Goal: Transaction & Acquisition: Subscribe to service/newsletter

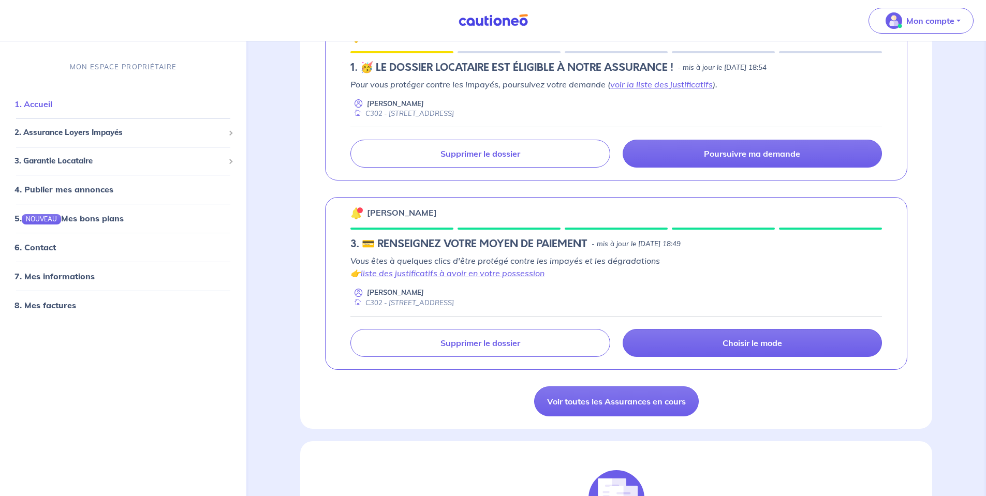
click at [52, 103] on link "1. Accueil" at bounding box center [33, 104] width 38 height 10
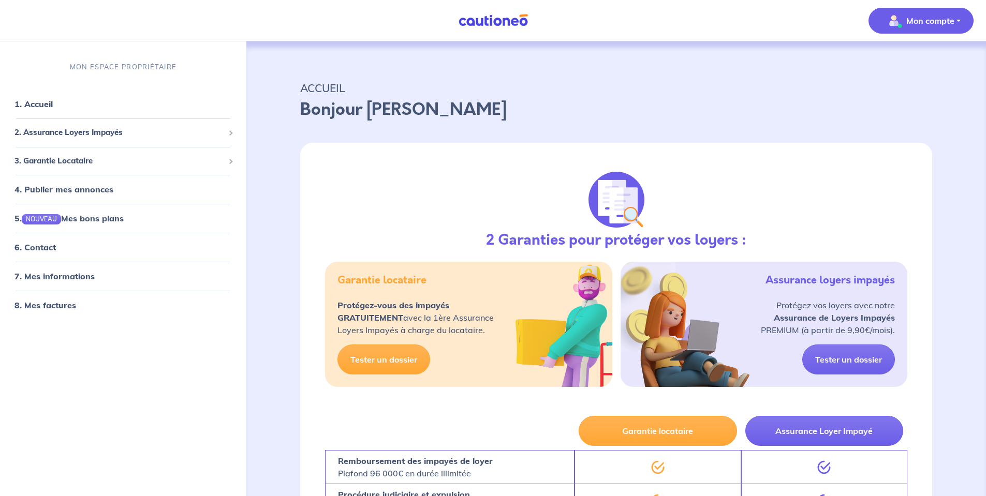
click at [910, 19] on p "Mon compte" at bounding box center [930, 20] width 48 height 12
click at [902, 63] on link "Mes informations" at bounding box center [910, 64] width 83 height 17
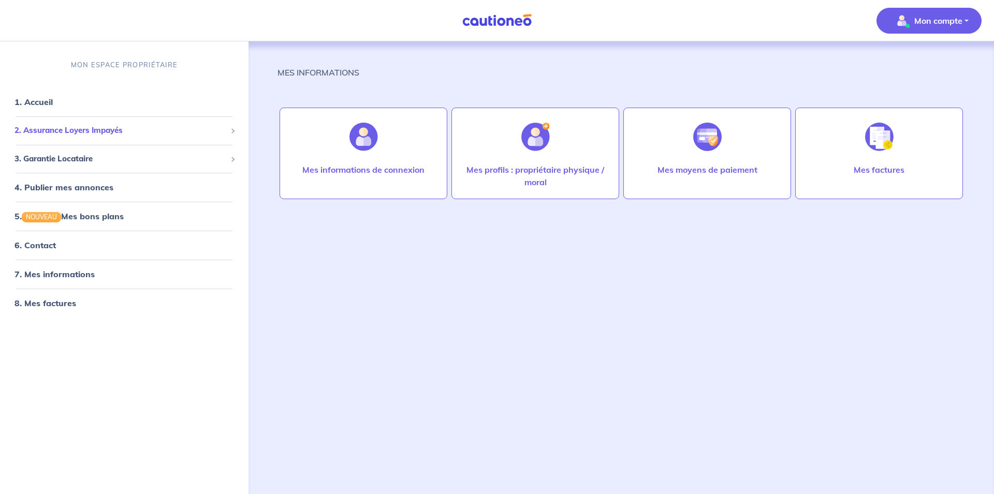
click at [55, 127] on span "2. Assurance Loyers Impayés" at bounding box center [120, 131] width 212 height 12
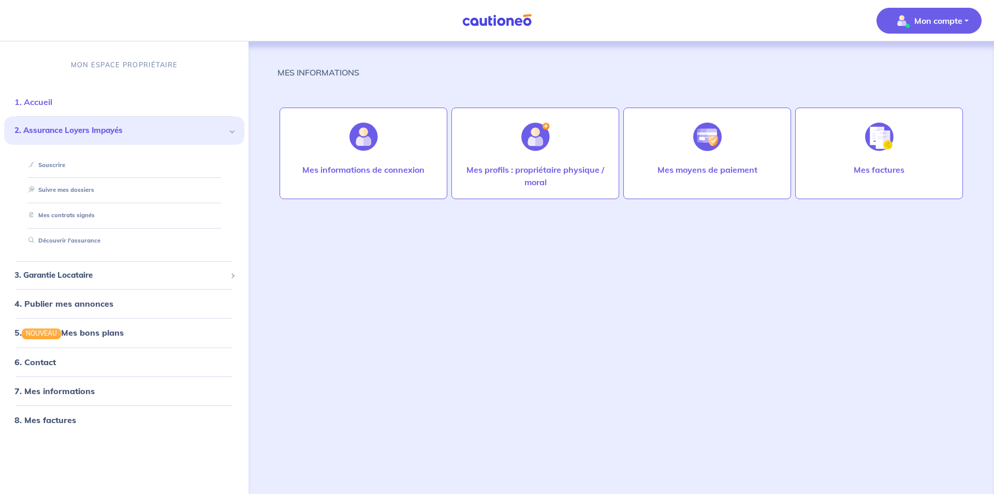
click at [67, 90] on li "1. Accueil" at bounding box center [124, 101] width 240 height 29
click at [54, 168] on link "Souscrire" at bounding box center [44, 165] width 40 height 7
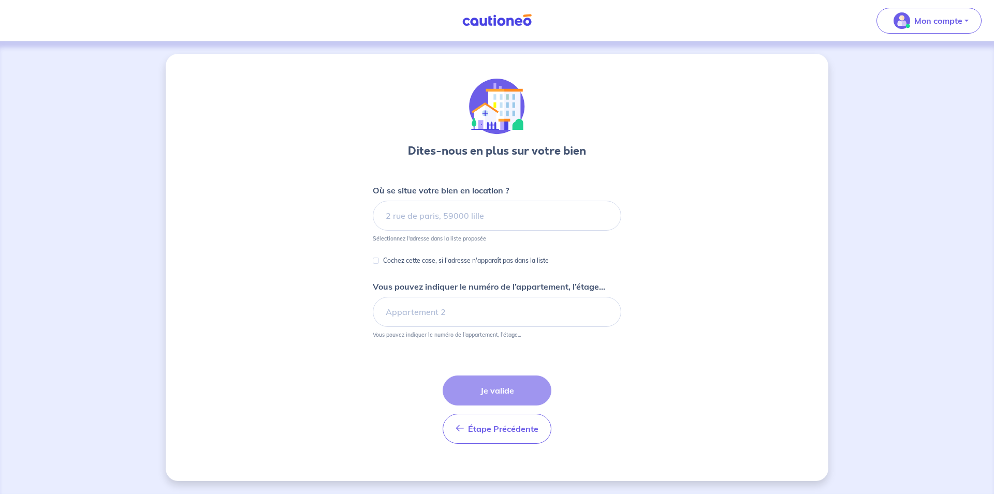
click at [463, 215] on input at bounding box center [497, 216] width 248 height 30
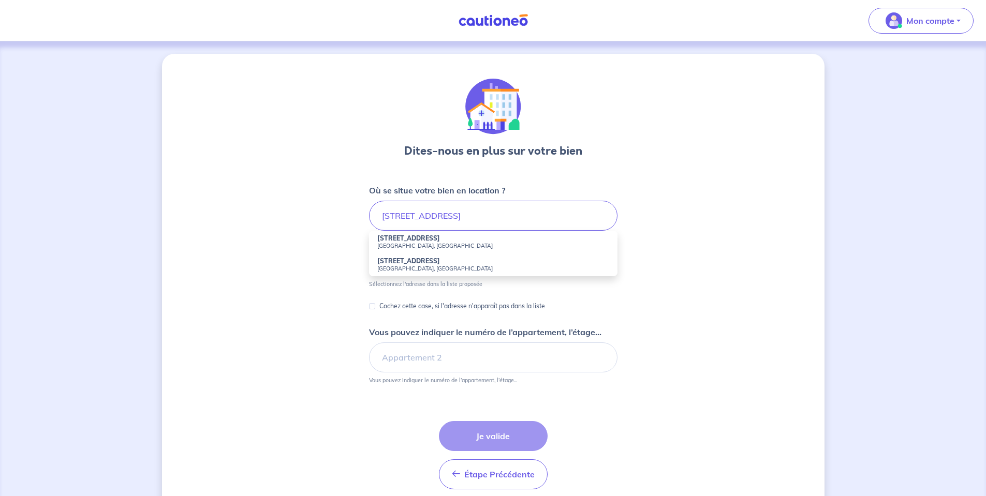
click at [445, 238] on li "[STREET_ADDRESS]" at bounding box center [493, 242] width 248 height 23
type input "[STREET_ADDRESS]"
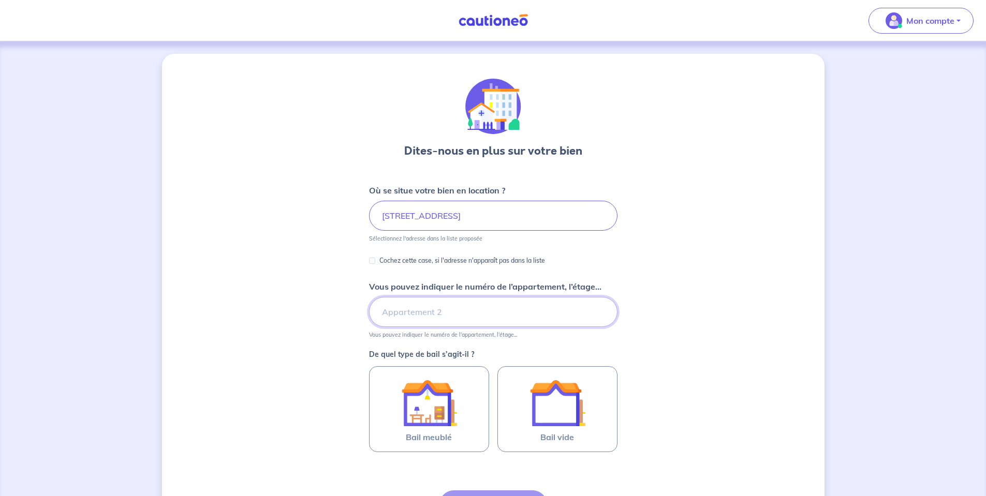
click at [420, 318] on input "Vous pouvez indiquer le numéro de l’appartement, l’étage..." at bounding box center [493, 312] width 248 height 30
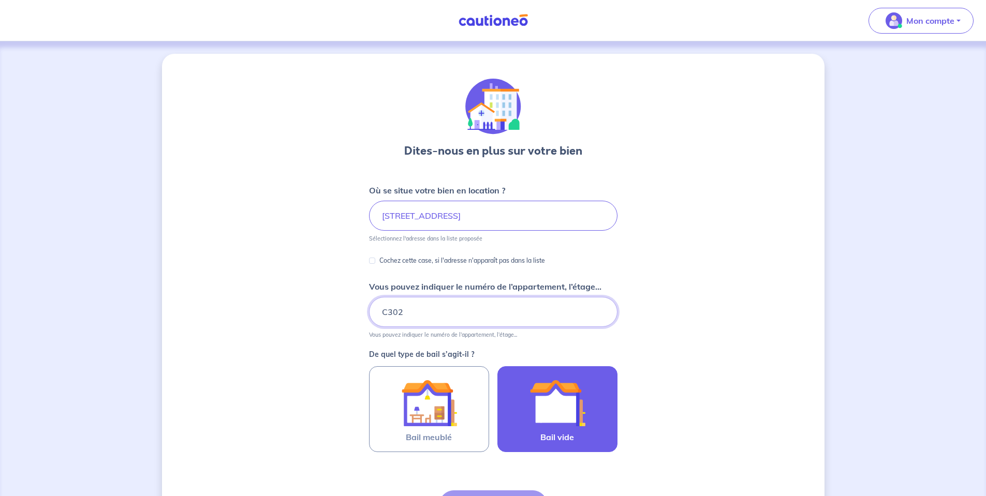
type input "C302"
click at [541, 408] on img at bounding box center [558, 403] width 56 height 56
click at [0, 0] on input "Bail vide" at bounding box center [0, 0] width 0 height 0
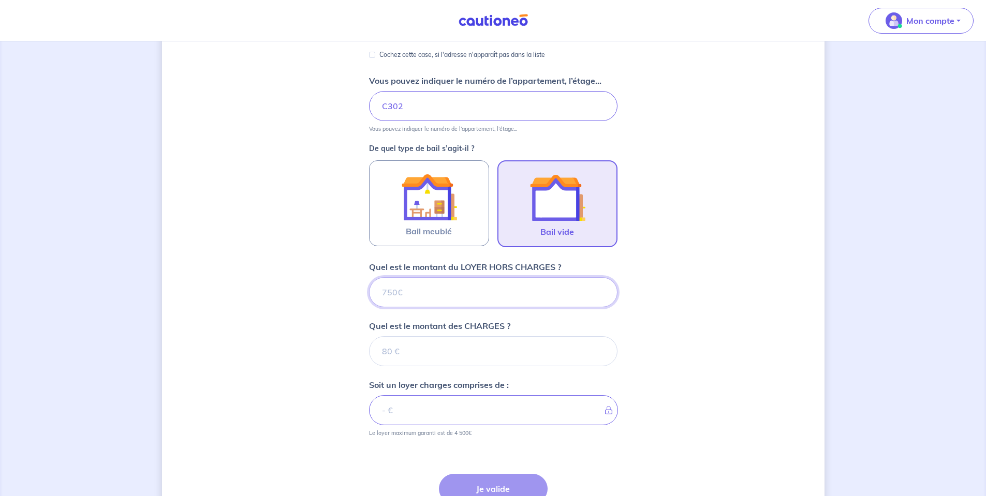
scroll to position [207, 0]
click at [444, 290] on input "Quel est le montant du LOYER HORS CHARGES ?" at bounding box center [493, 291] width 248 height 30
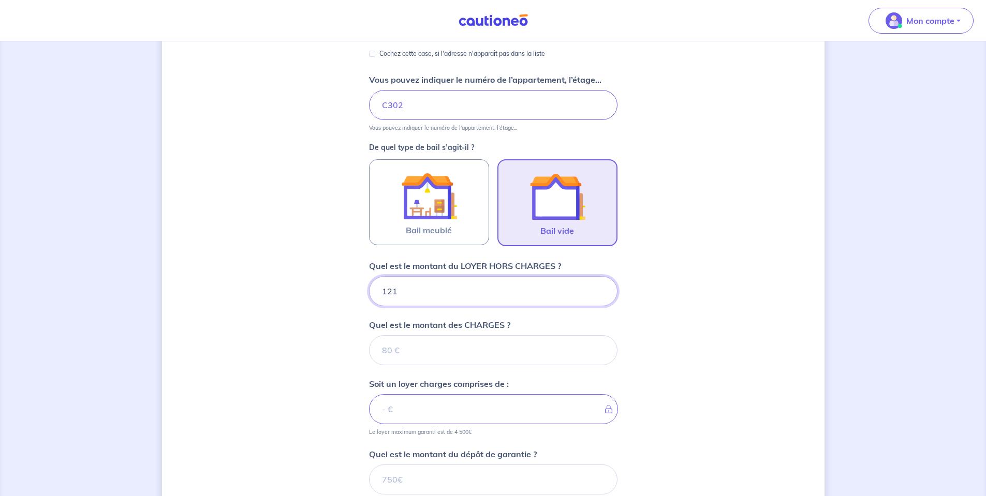
type input "1210"
type input "19"
type input "1211"
type input "190"
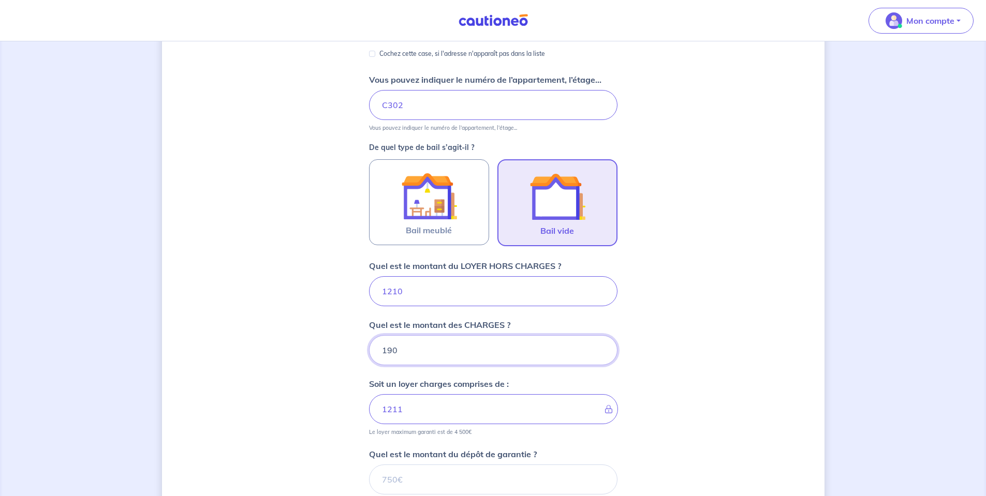
type input "1229"
type input "190"
type input "1400"
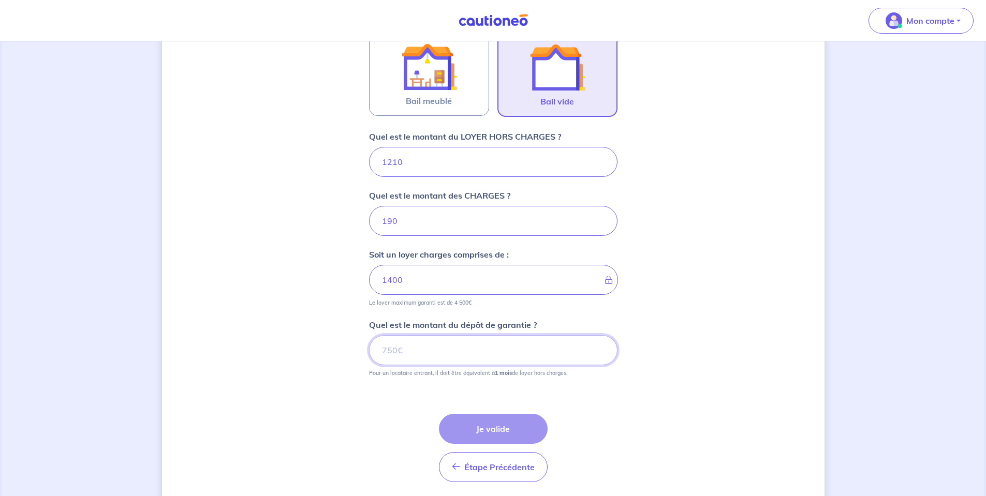
scroll to position [362, 0]
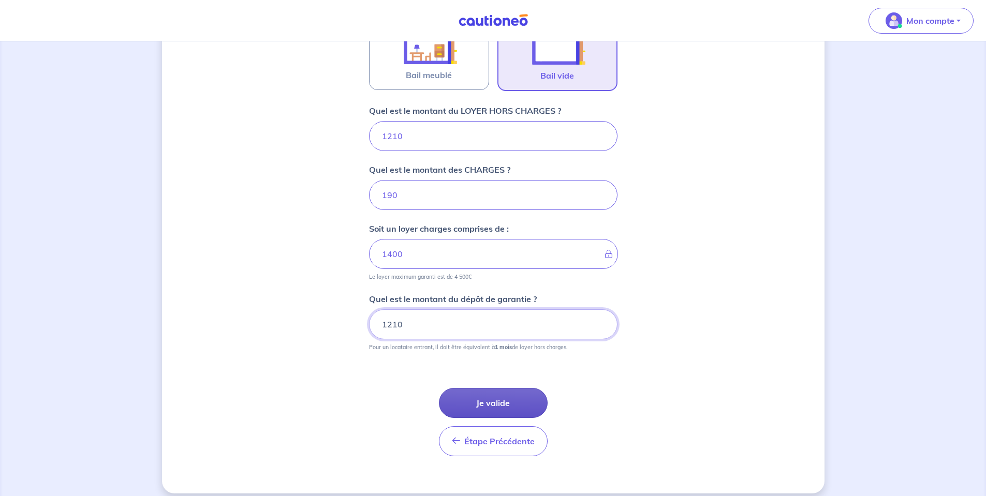
type input "1210"
click at [529, 405] on button "Je valide" at bounding box center [493, 403] width 109 height 30
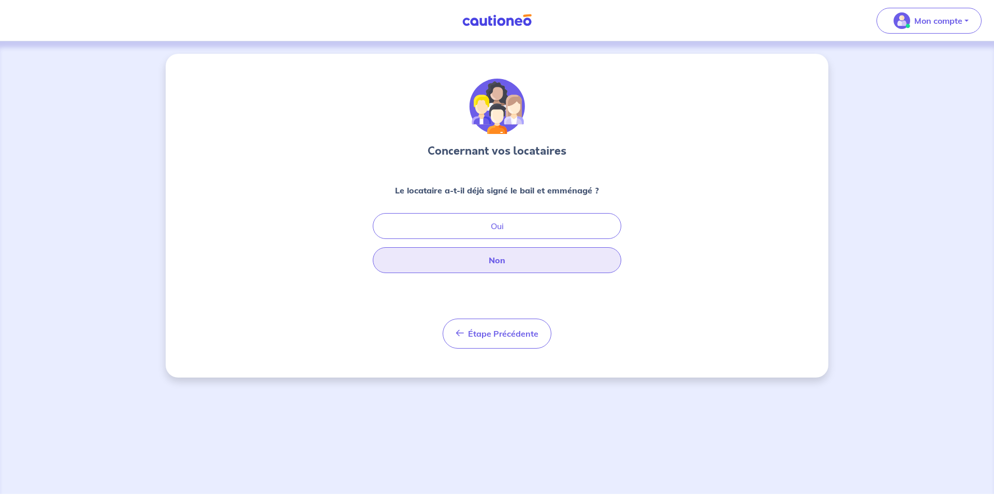
click at [480, 253] on button "Non" at bounding box center [497, 260] width 248 height 26
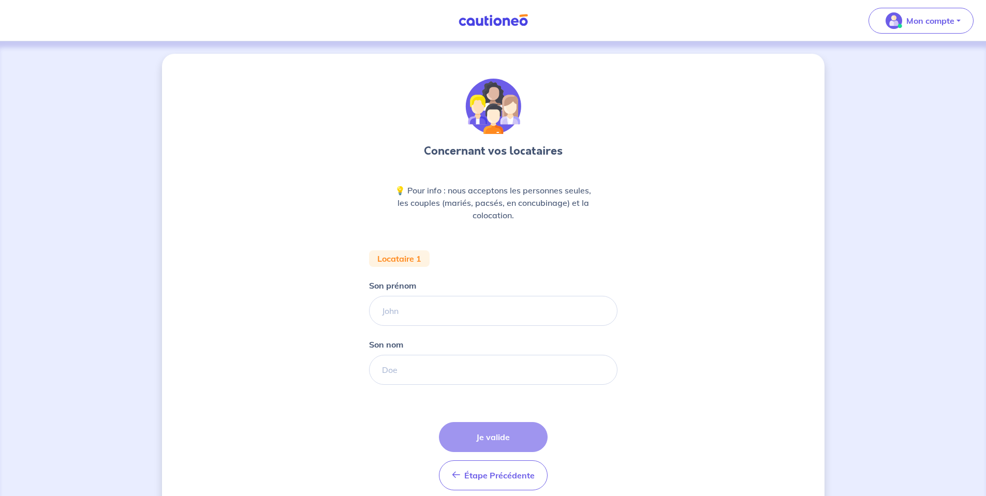
drag, startPoint x: 418, startPoint y: 296, endPoint x: 417, endPoint y: 302, distance: 6.8
click at [418, 297] on div "Son prénom" at bounding box center [493, 303] width 248 height 47
click at [417, 302] on input "Son prénom" at bounding box center [493, 311] width 248 height 30
type input "TEST"
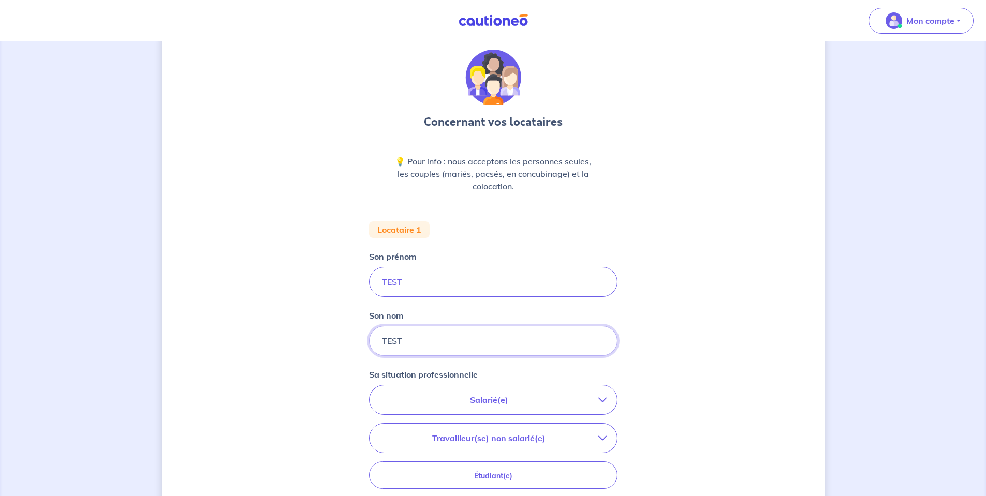
scroll to position [155, 0]
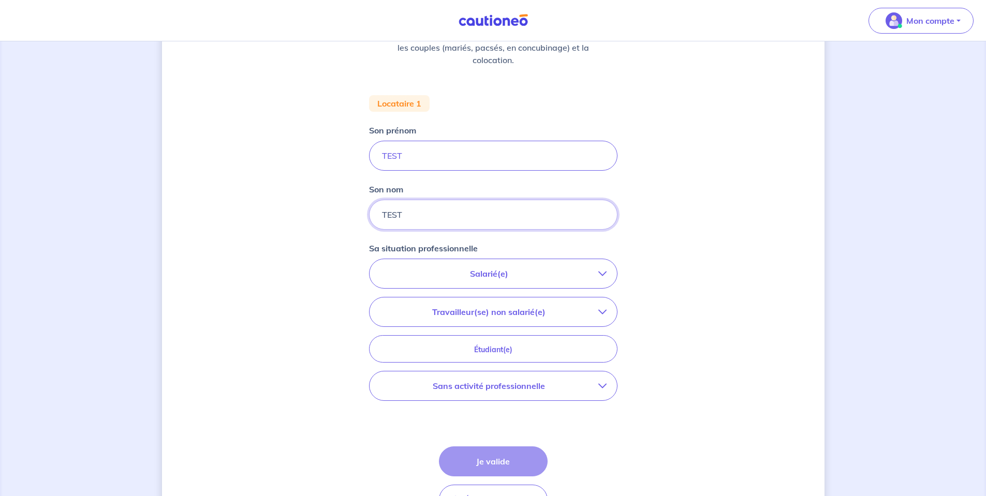
type input "TEST"
click at [519, 310] on p "Travailleur(se) non salarié(e)" at bounding box center [489, 312] width 218 height 12
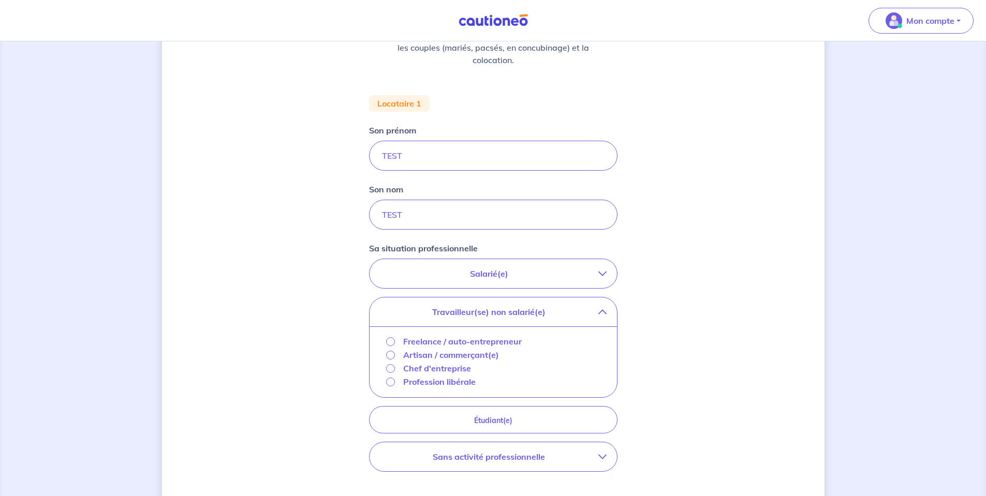
click at [450, 382] on p "Profession libérale" at bounding box center [439, 382] width 72 height 12
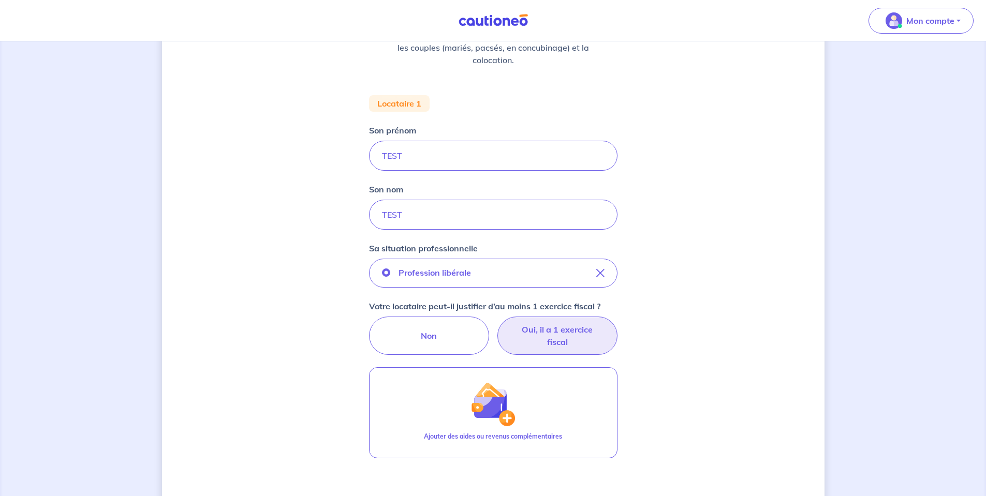
click at [537, 330] on label "Oui, il a 1 exercice fiscal" at bounding box center [557, 336] width 120 height 38
click at [496, 324] on input "Oui, il a 1 exercice fiscal" at bounding box center [493, 320] width 7 height 7
radio input "true"
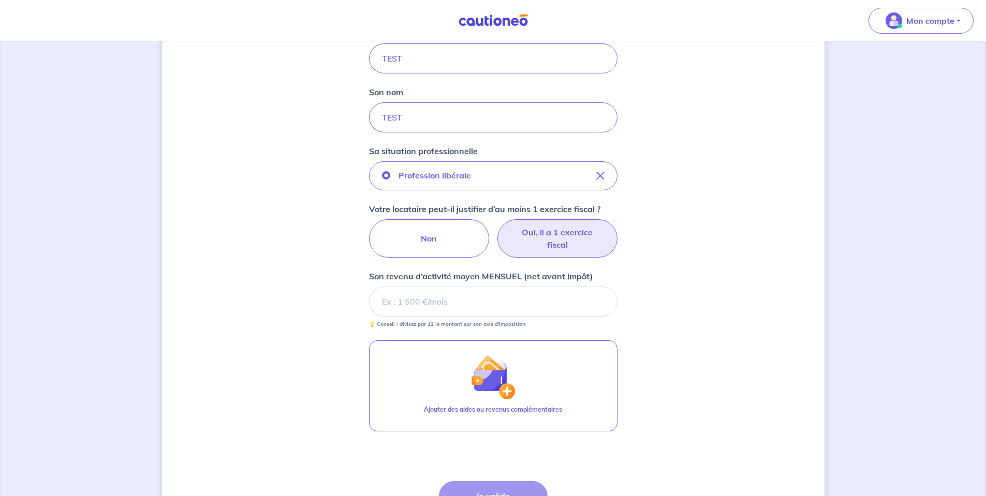
scroll to position [311, 0]
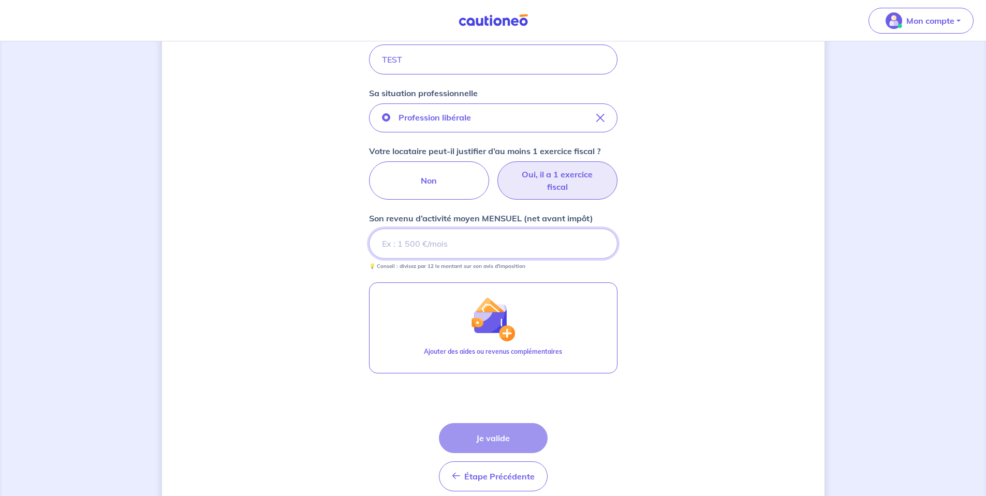
click at [435, 233] on input "Son revenu d’activité moyen MENSUEL (net avant impôt)" at bounding box center [493, 244] width 248 height 30
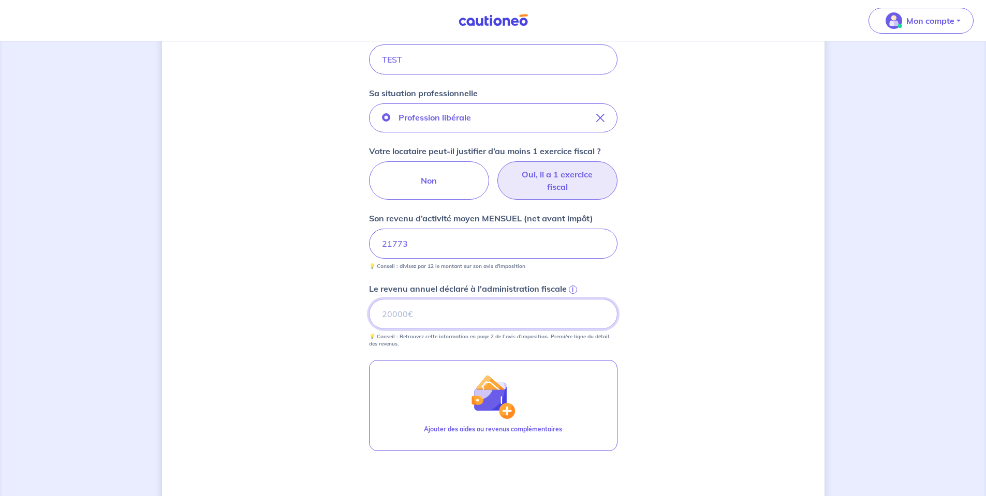
click at [503, 317] on input "Le revenu annuel déclaré à l'administration fiscale i" at bounding box center [493, 314] width 248 height 30
type input "261286"
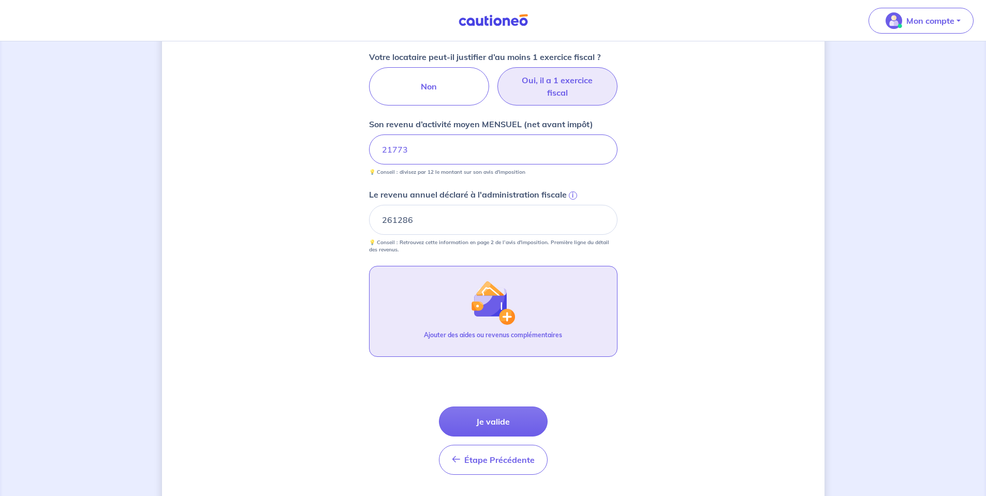
scroll to position [433, 0]
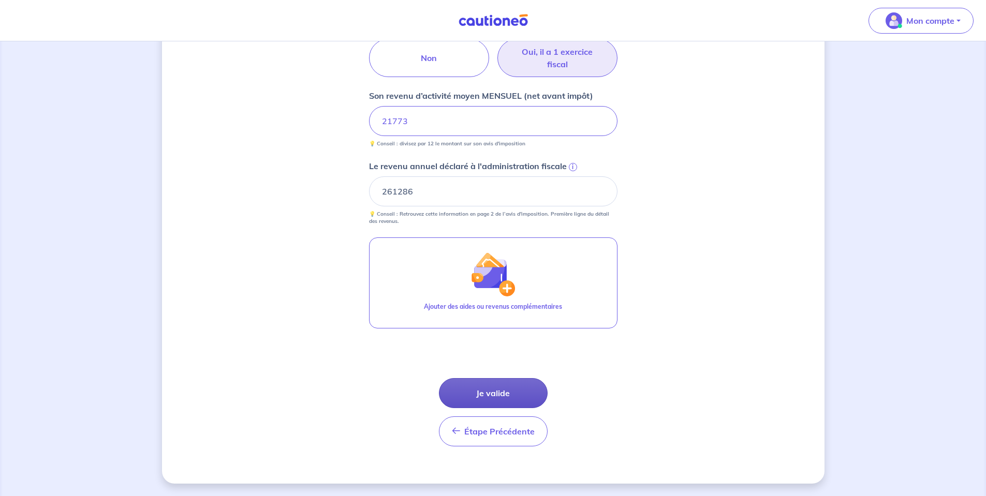
click at [475, 398] on button "Je valide" at bounding box center [493, 393] width 109 height 30
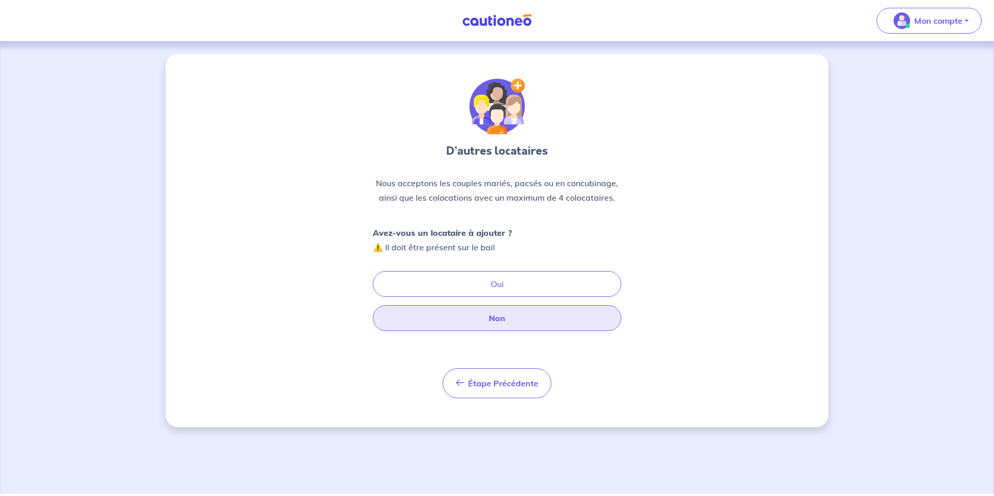
click at [453, 324] on button "Non" at bounding box center [497, 318] width 248 height 26
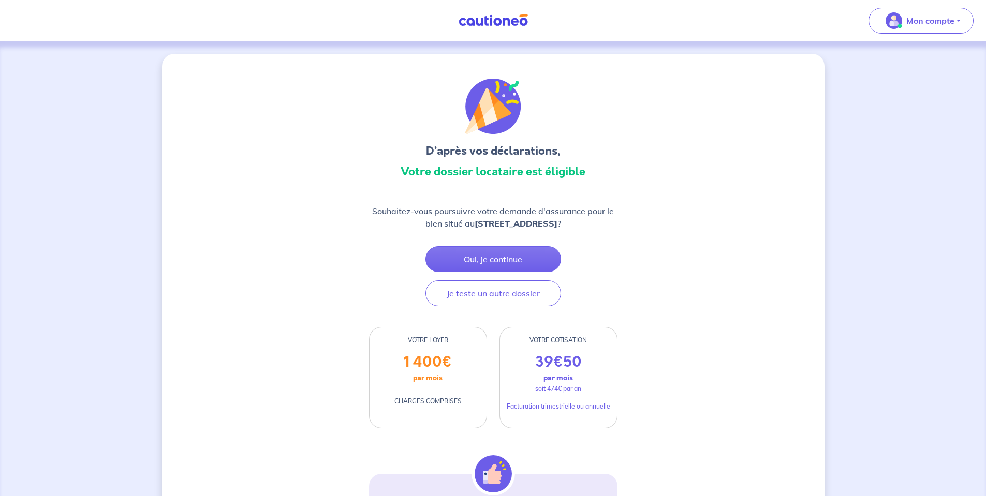
drag, startPoint x: 378, startPoint y: 212, endPoint x: 692, endPoint y: 262, distance: 317.7
drag, startPoint x: 644, startPoint y: 224, endPoint x: 346, endPoint y: 191, distance: 300.1
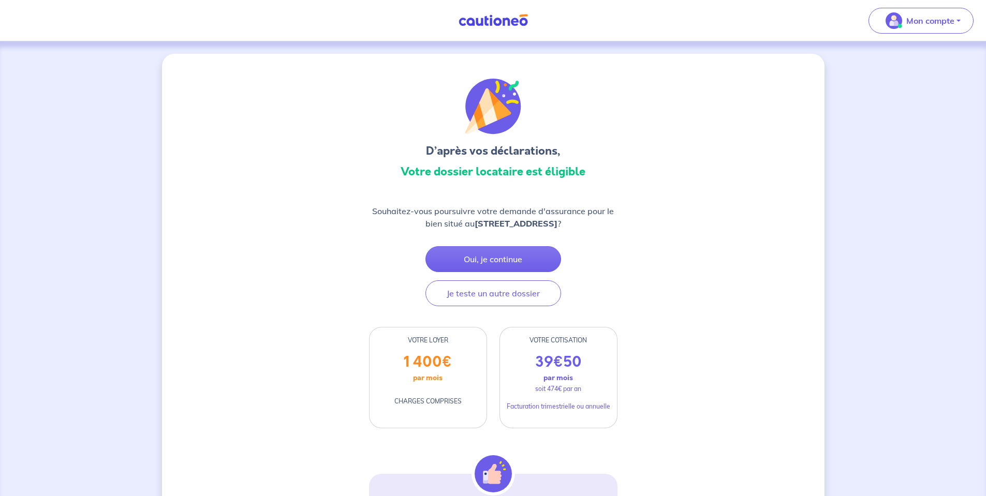
click at [933, 18] on p "Mon compte" at bounding box center [930, 20] width 48 height 12
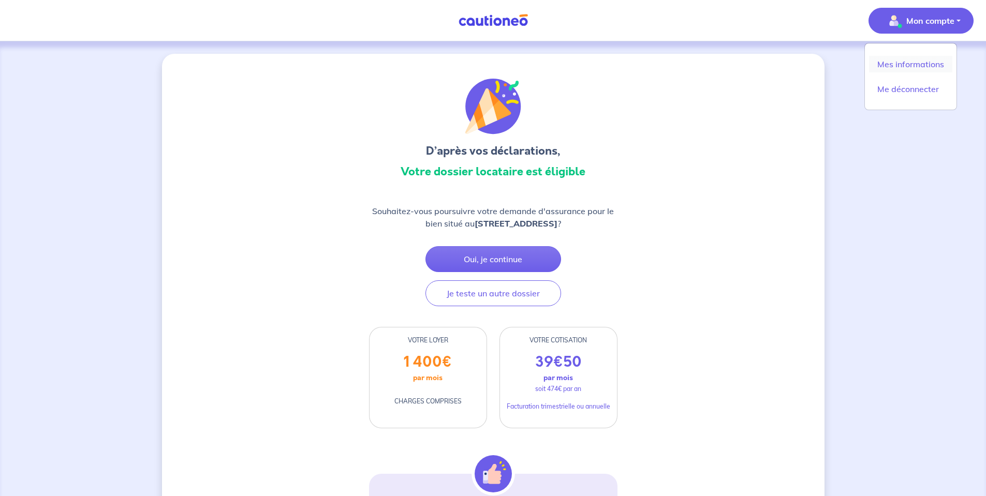
click at [885, 58] on link "Mes informations" at bounding box center [910, 64] width 83 height 17
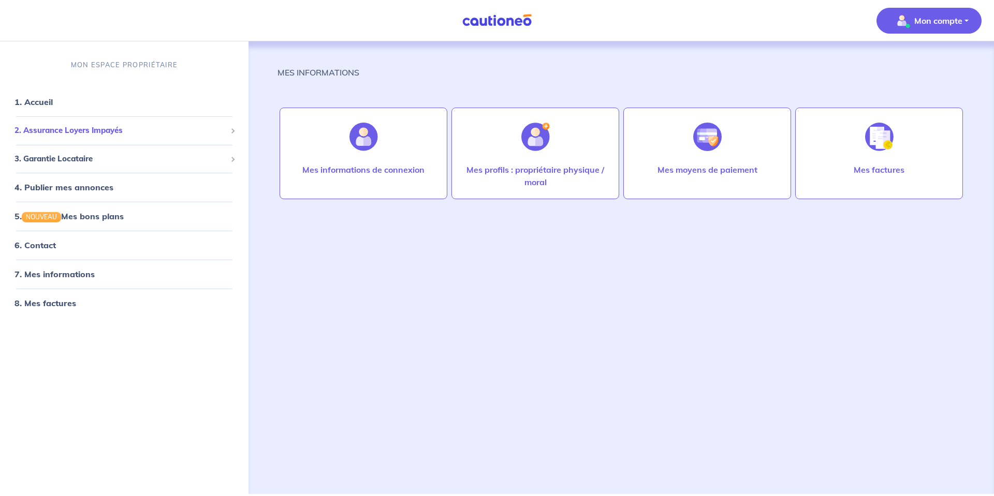
click at [124, 135] on span "2. Assurance Loyers Impayés" at bounding box center [120, 131] width 212 height 12
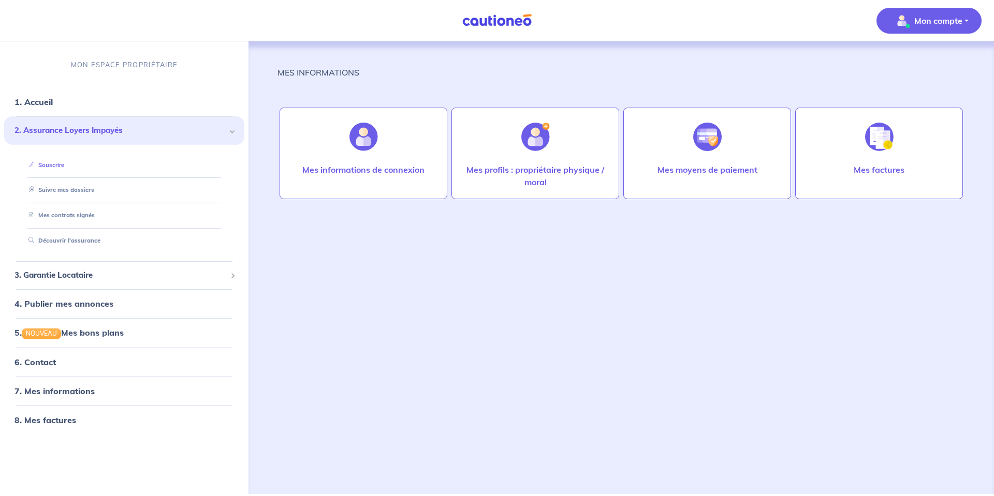
click at [64, 162] on link "Souscrire" at bounding box center [44, 165] width 40 height 7
click at [52, 104] on link "1. Accueil" at bounding box center [33, 102] width 38 height 10
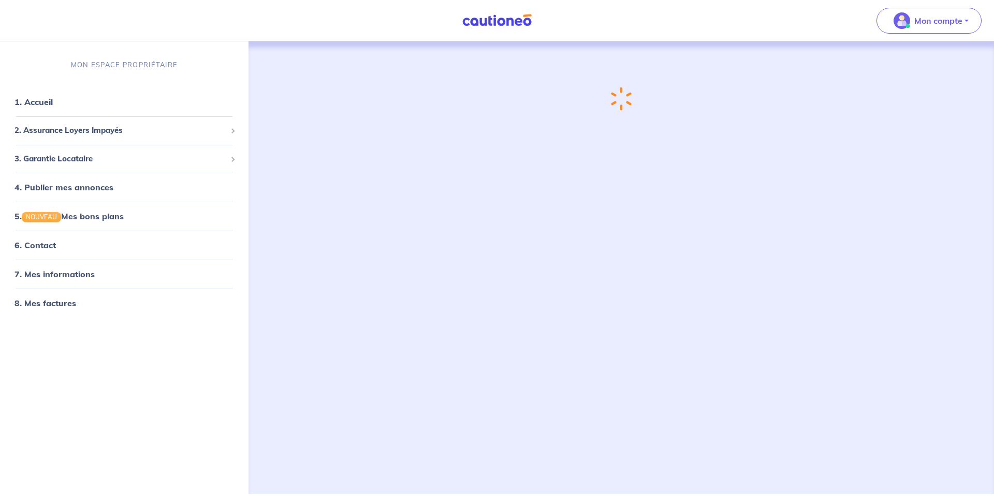
click at [53, 107] on link "1. Accueil" at bounding box center [33, 102] width 38 height 10
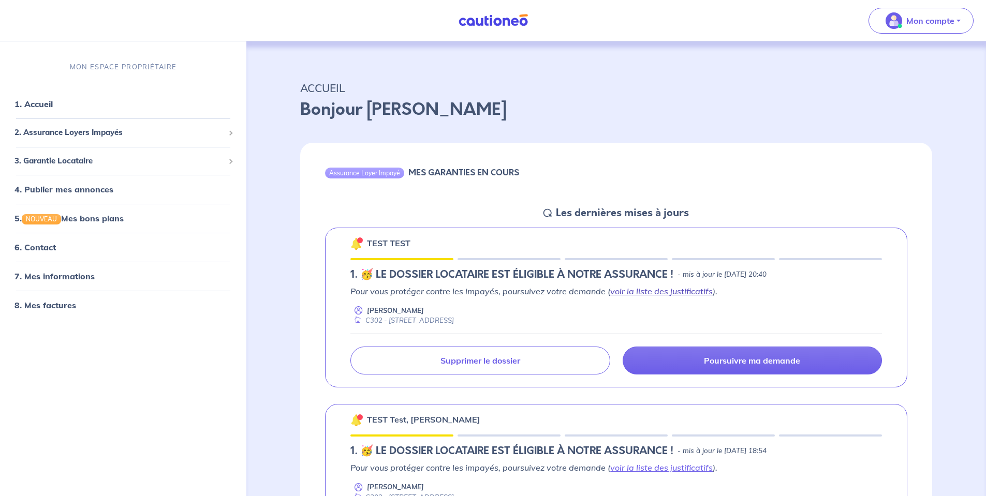
click at [624, 295] on link "voir la liste des justificatifs" at bounding box center [661, 291] width 103 height 10
